Goal: Task Accomplishment & Management: Manage account settings

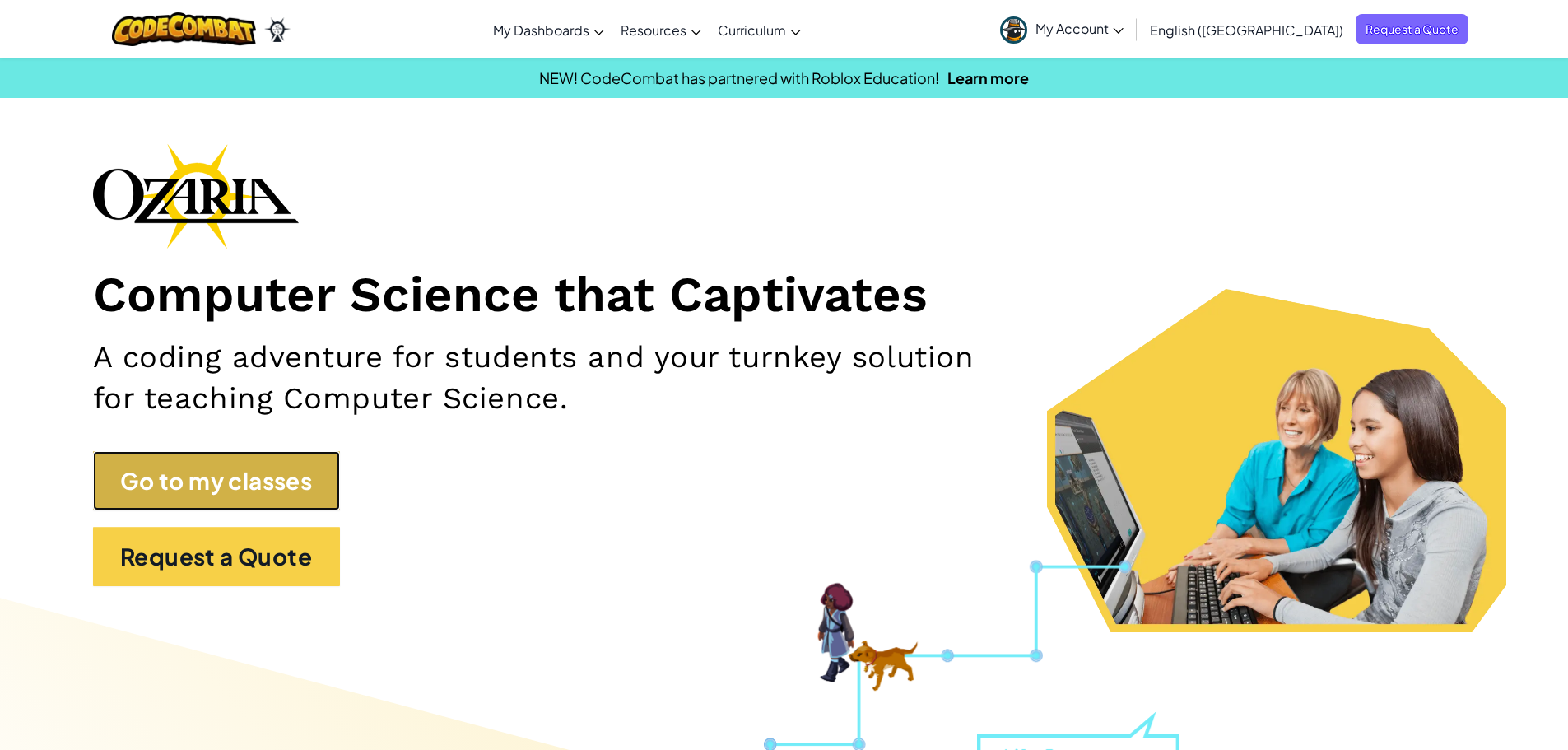
click at [216, 478] on link "Go to my classes" at bounding box center [216, 481] width 247 height 59
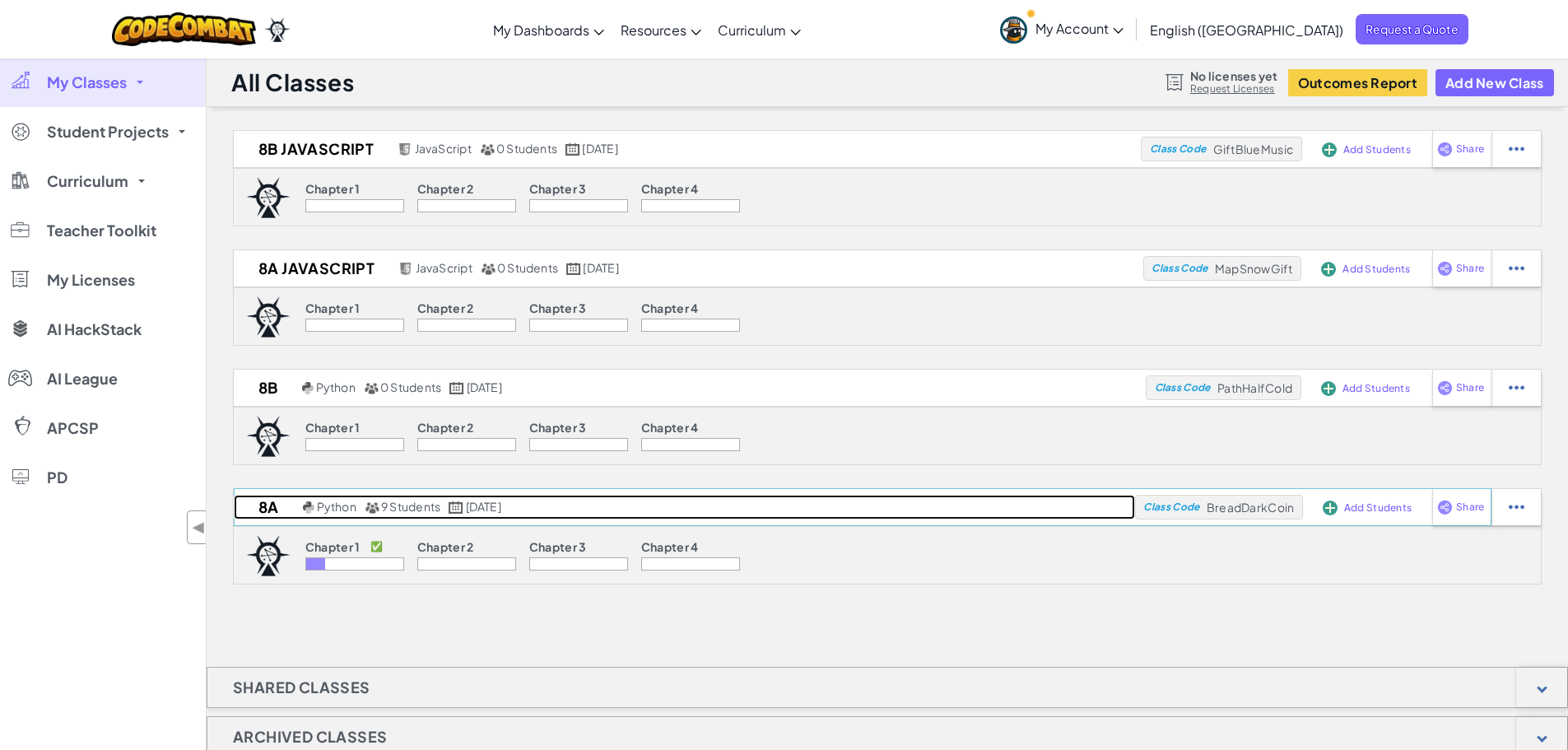
click at [343, 506] on span "Python" at bounding box center [336, 506] width 39 height 15
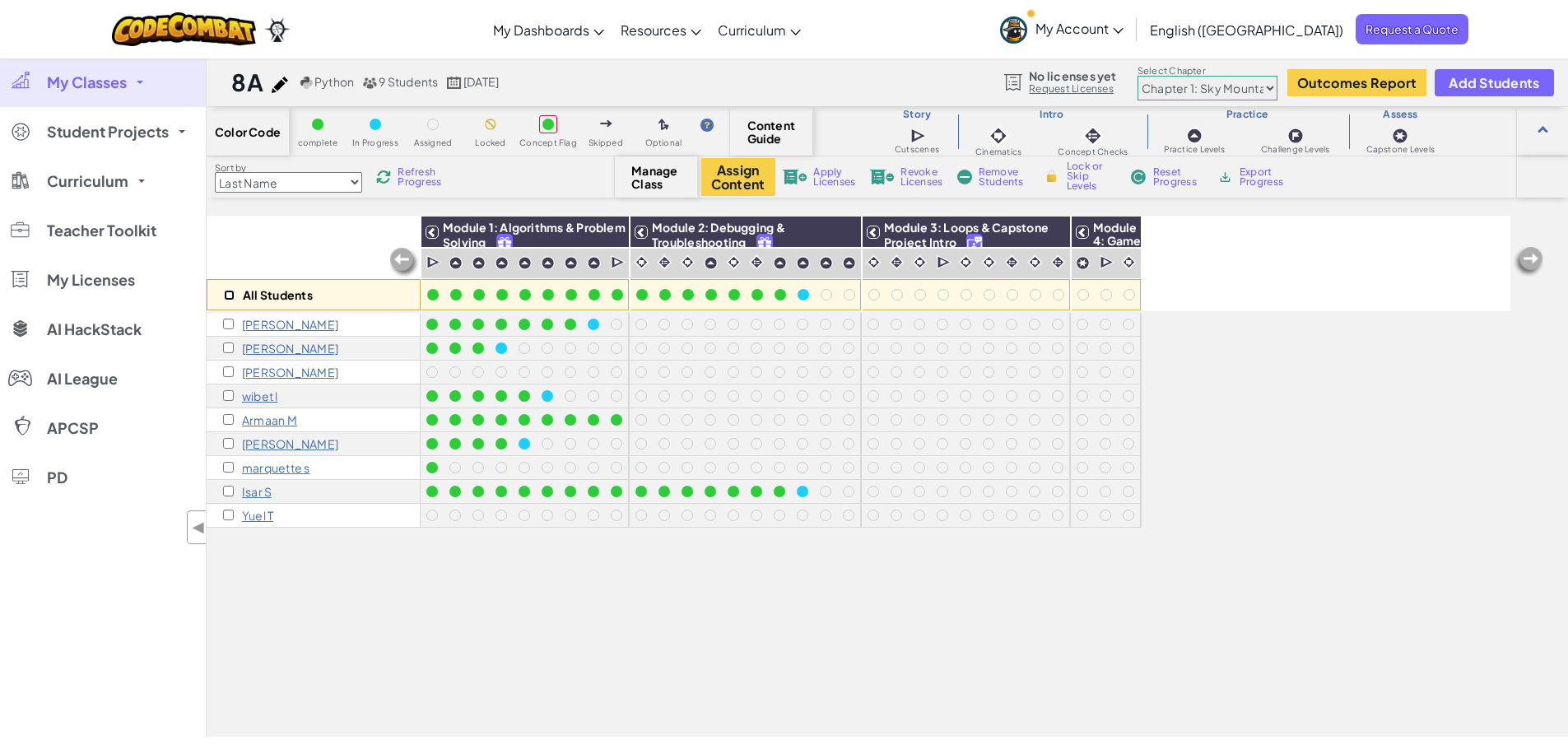
click at [233, 295] on input "checkbox" at bounding box center [229, 295] width 10 height 10
checkbox input "true"
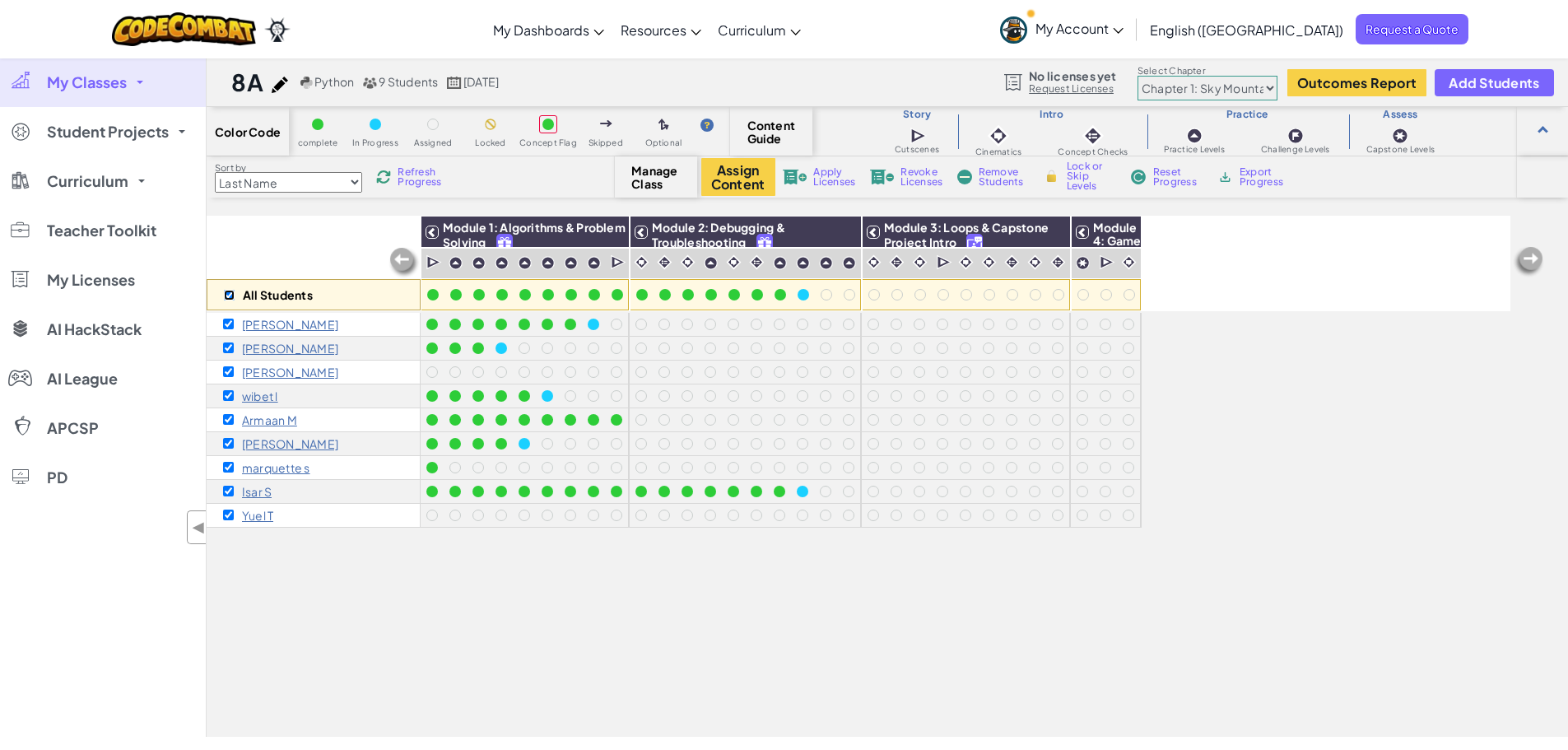
checkbox input "true"
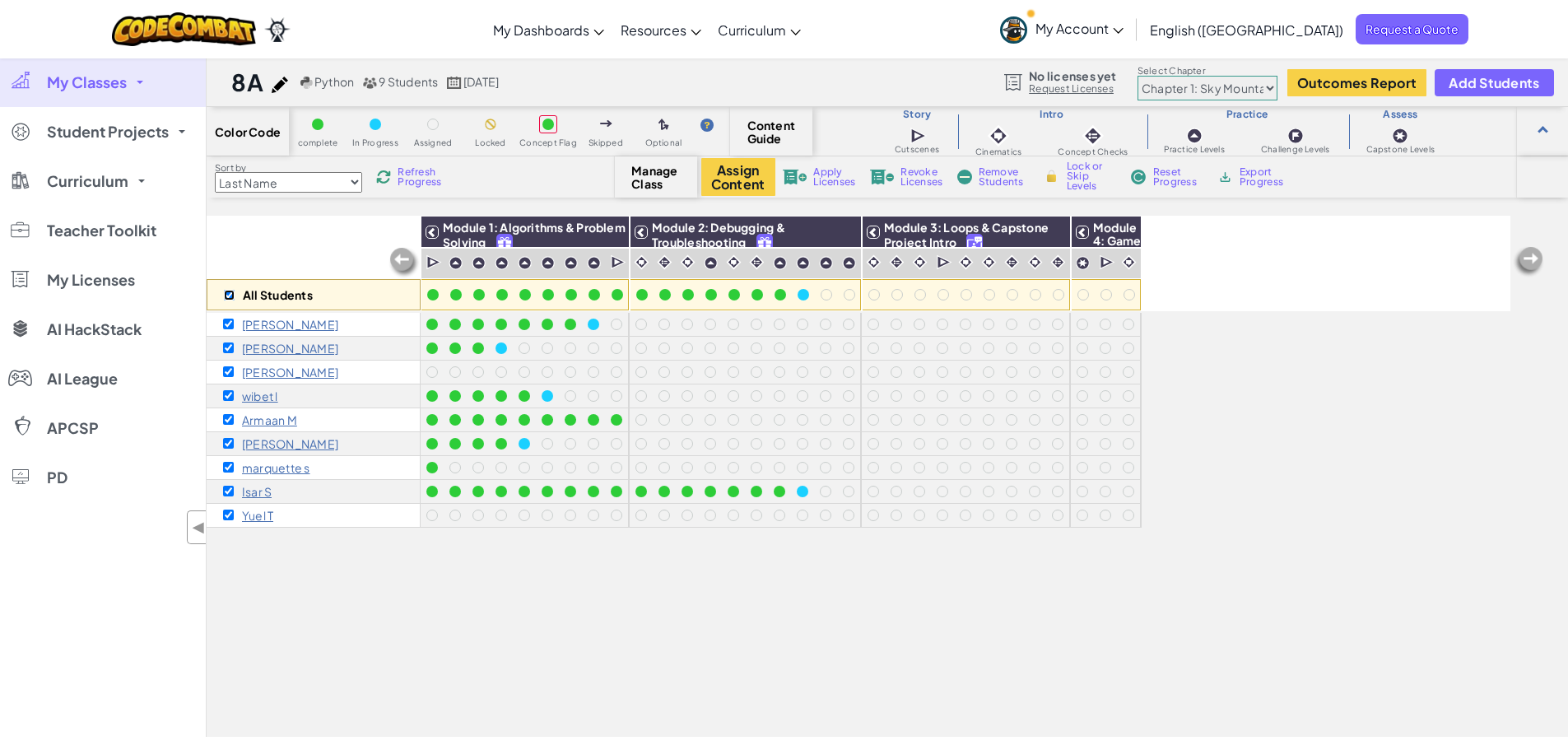
checkbox input "true"
click at [741, 173] on button "Assign Content" at bounding box center [738, 177] width 74 height 38
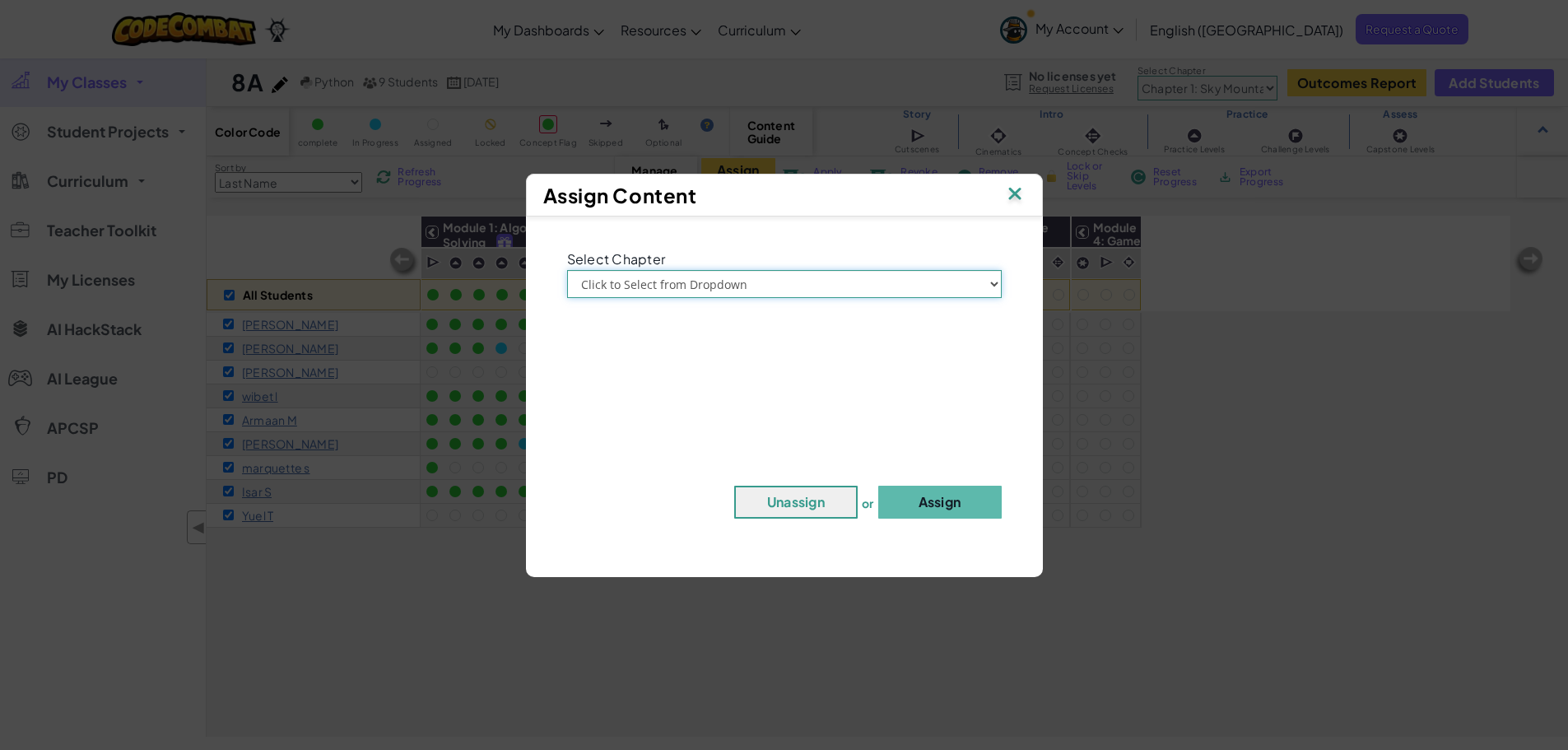
click at [756, 279] on select "Click to Select from Dropdown Chapter 1: [GEOGRAPHIC_DATA] Chapter 2: The Moon …" at bounding box center [784, 284] width 435 height 28
select select "Chapter 2: The Moon Dancers"
click at [567, 270] on select "Click to Select from Dropdown Chapter 1: [GEOGRAPHIC_DATA] Chapter 2: The Moon …" at bounding box center [784, 284] width 435 height 28
click at [917, 490] on button "Assign" at bounding box center [940, 502] width 123 height 33
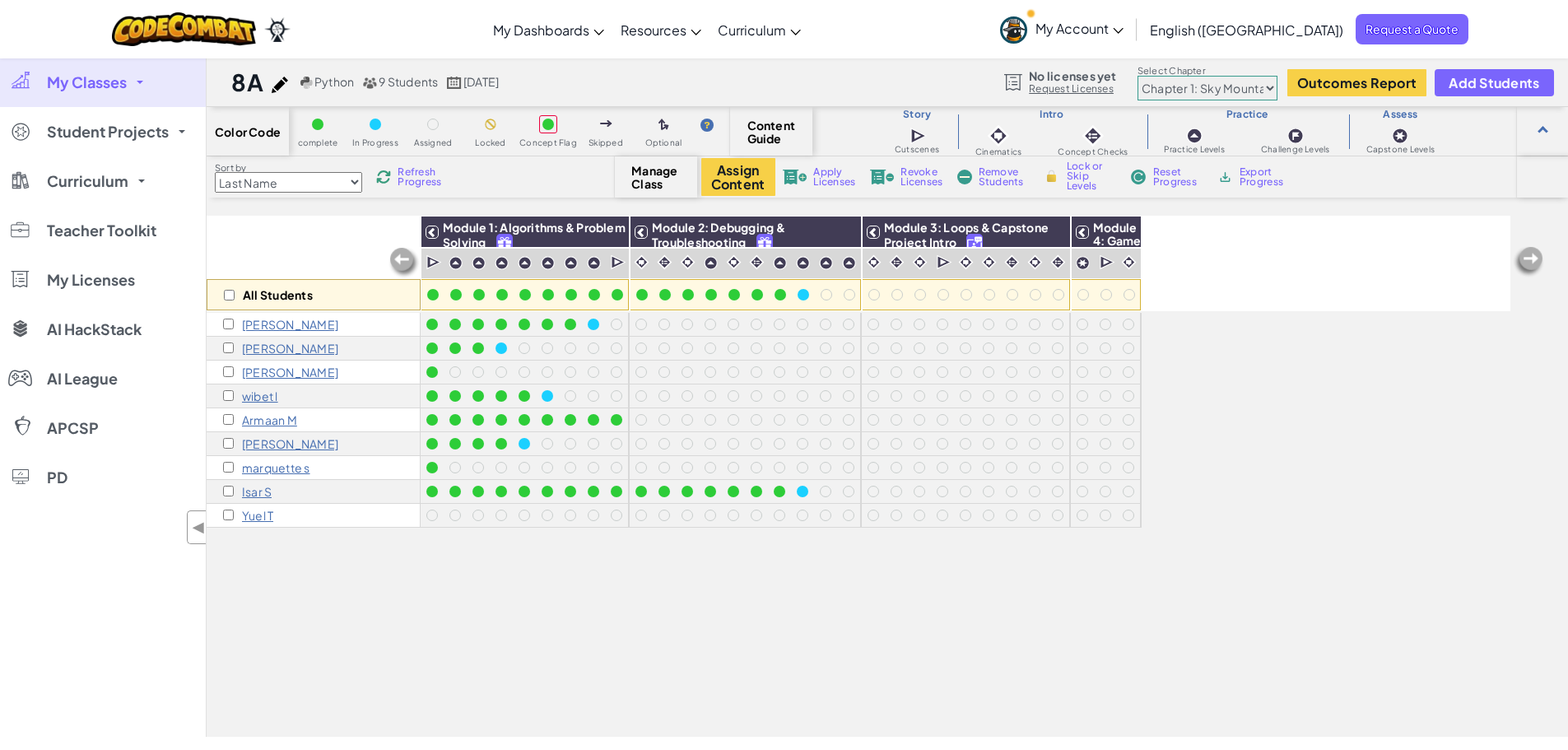
click at [96, 83] on span "My Classes" at bounding box center [87, 82] width 80 height 15
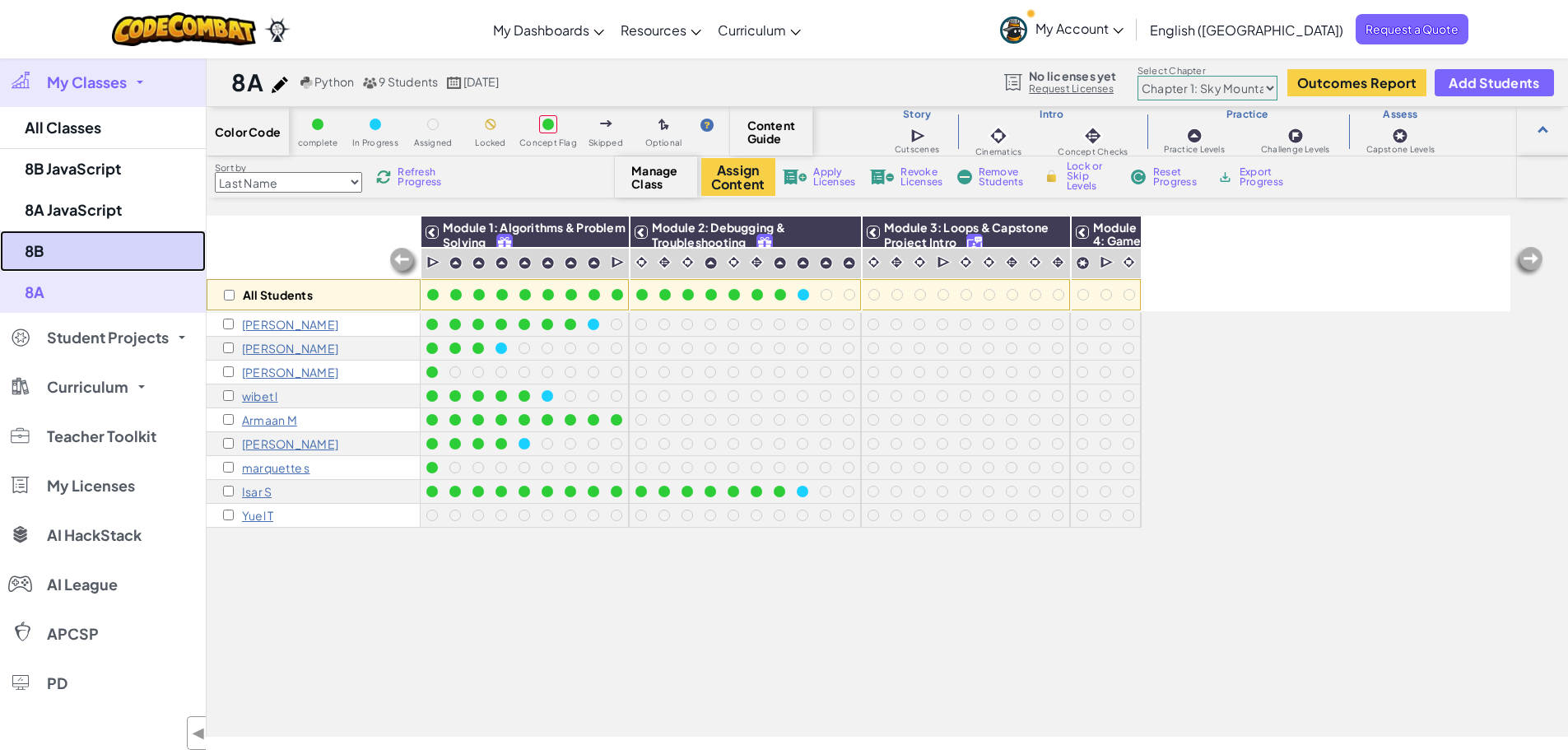
click at [85, 254] on link "8B" at bounding box center [103, 250] width 206 height 41
